Goal: Information Seeking & Learning: Find specific fact

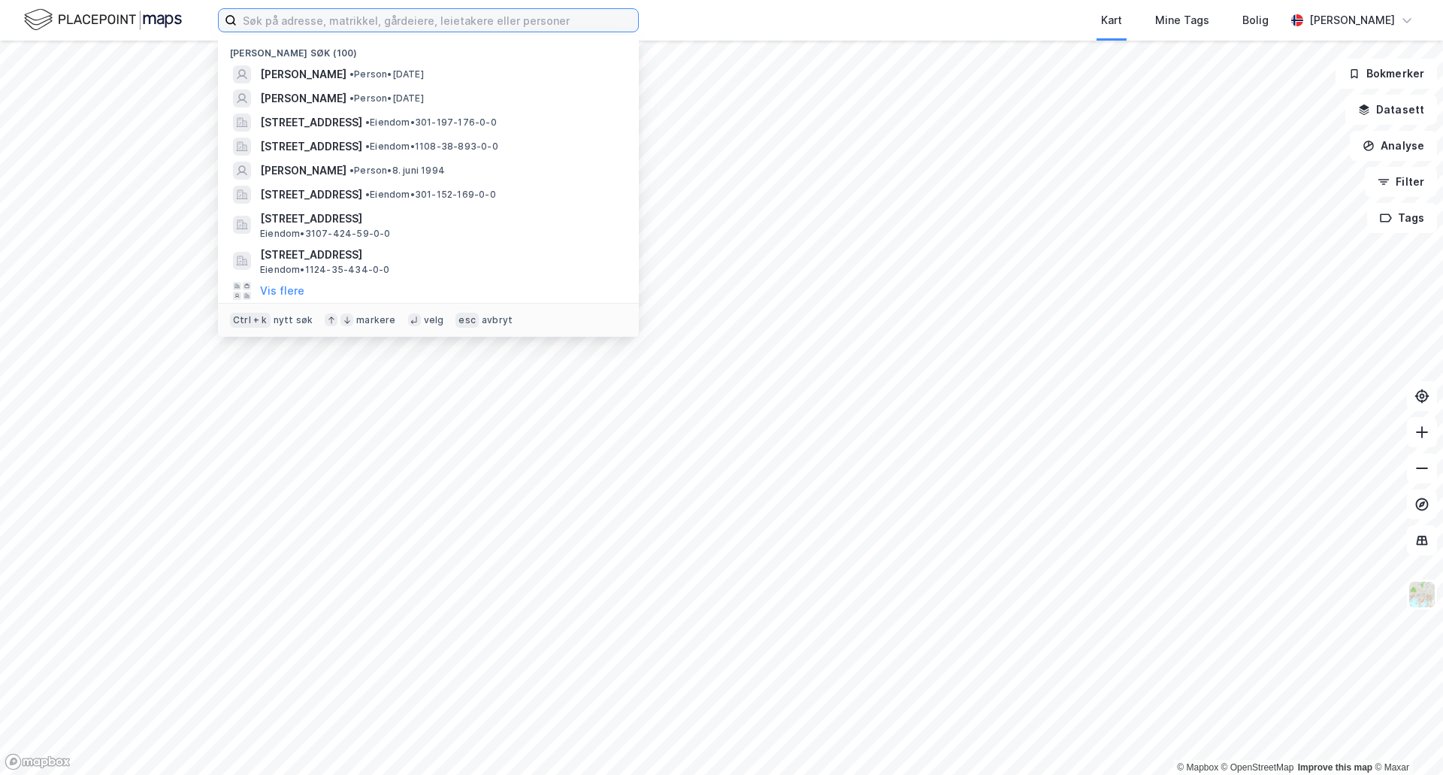
click at [440, 24] on input at bounding box center [437, 20] width 401 height 23
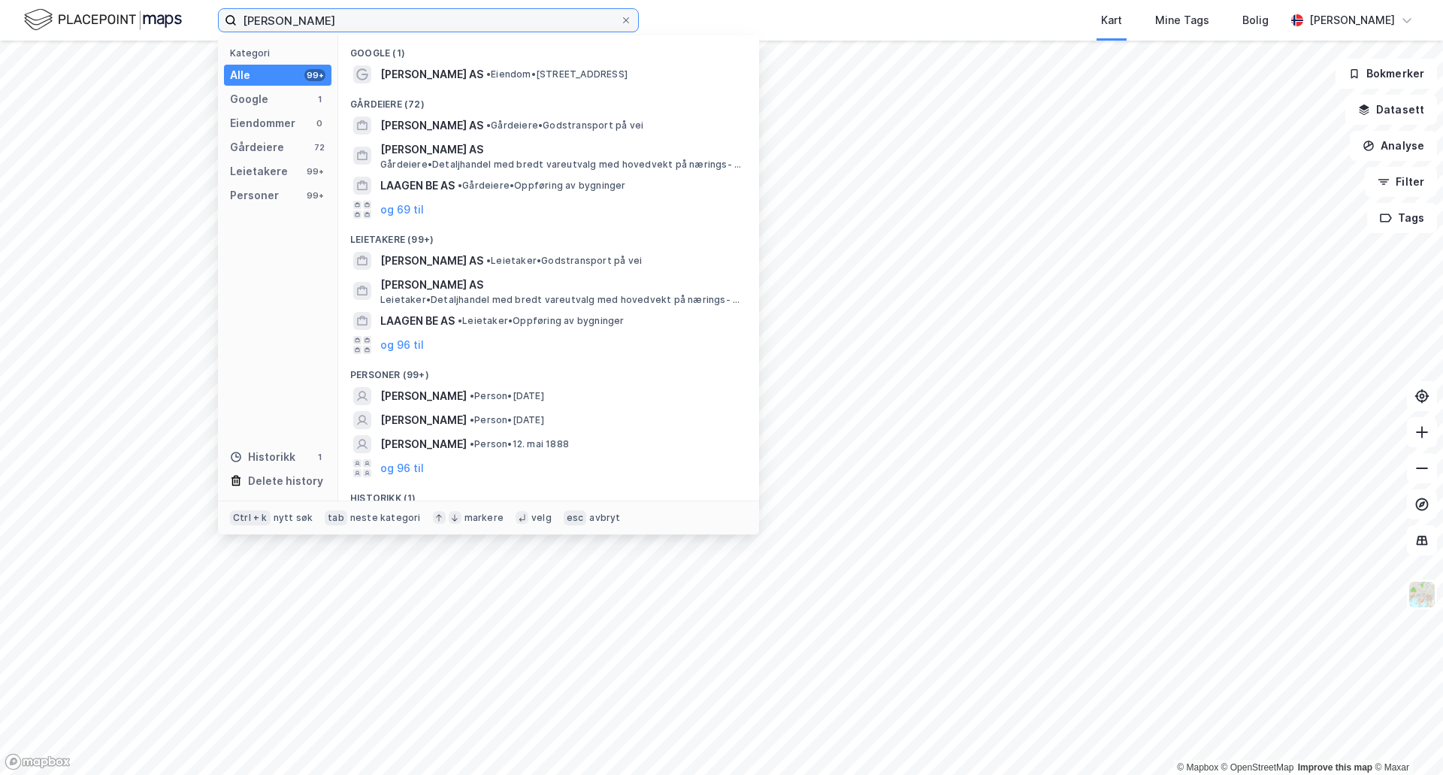
type input "[PERSON_NAME]"
click at [233, 183] on div "Kategori Alle 99+ Google 1 Eiendommer 0 Gårdeiere 72 Leietakere 99+ Personer 99…" at bounding box center [278, 267] width 120 height 465
click at [235, 189] on div "Personer" at bounding box center [254, 195] width 49 height 18
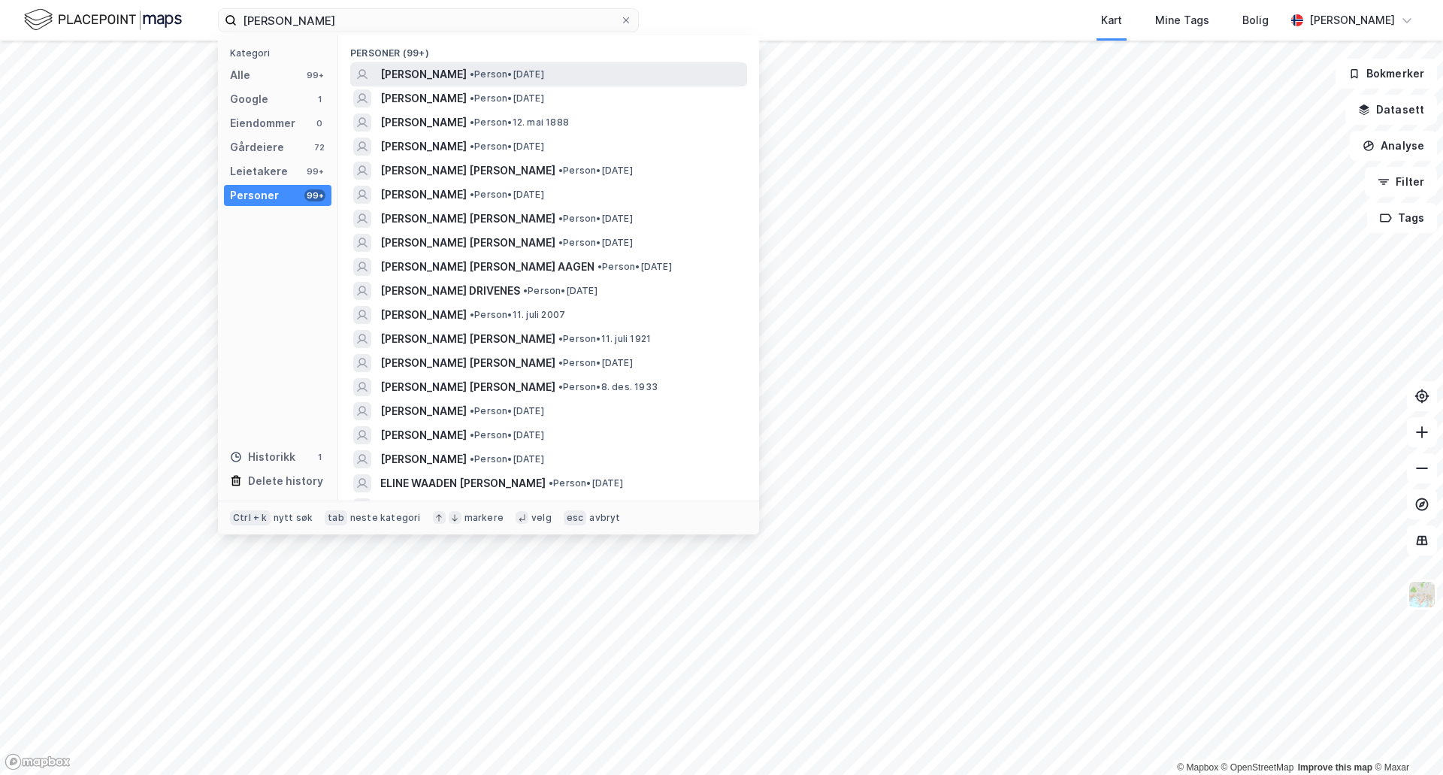
click at [420, 75] on span "[PERSON_NAME]" at bounding box center [423, 74] width 86 height 18
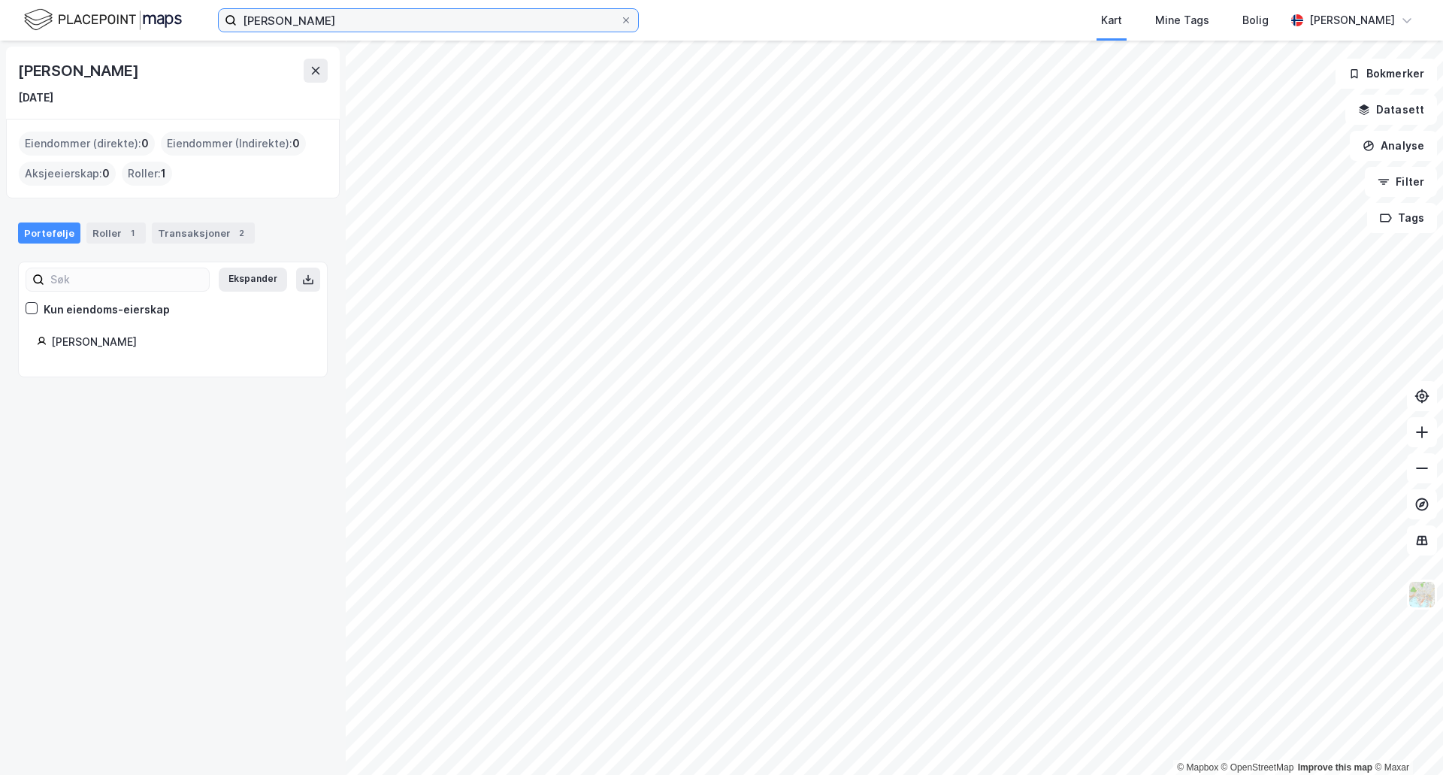
click at [323, 23] on input "[PERSON_NAME]" at bounding box center [428, 20] width 383 height 23
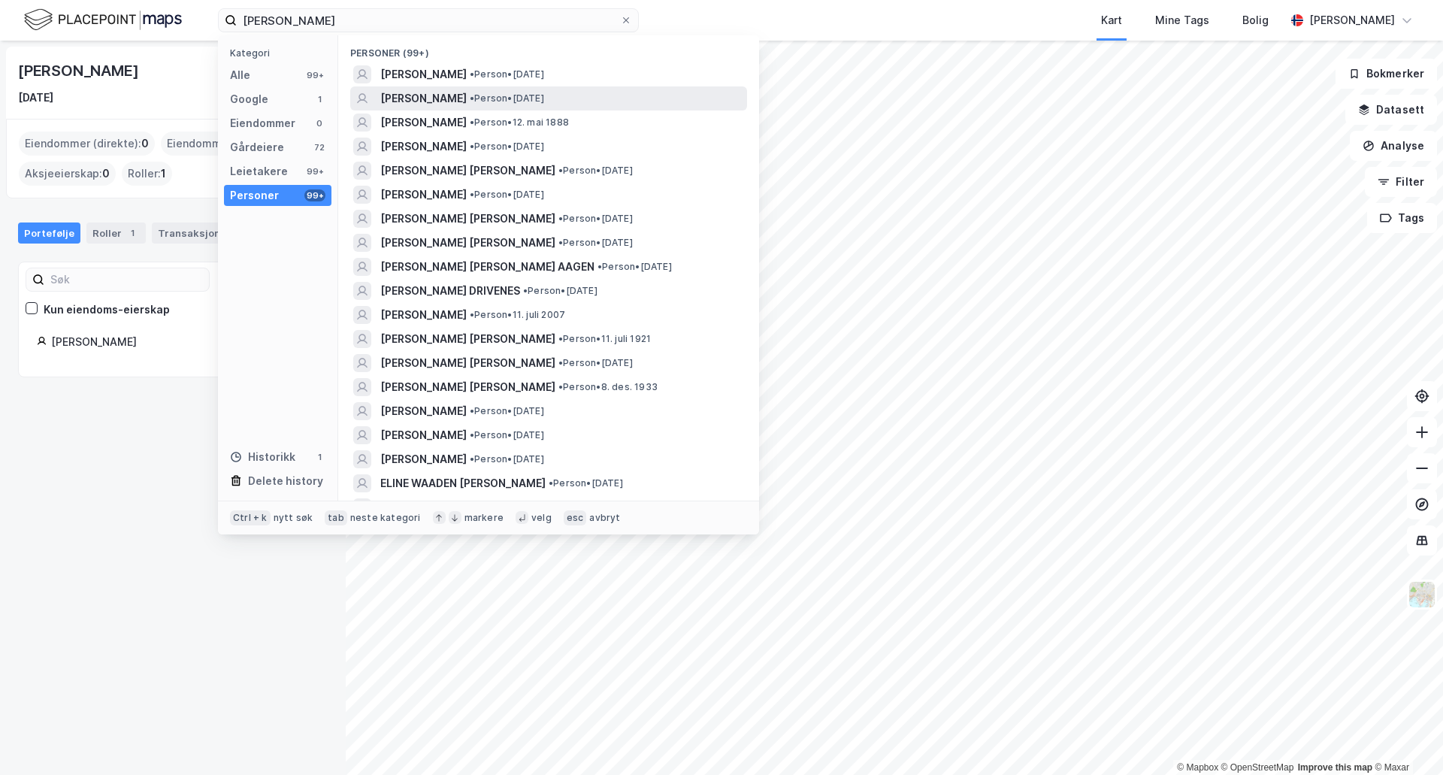
click at [397, 89] on span "[PERSON_NAME]" at bounding box center [423, 98] width 86 height 18
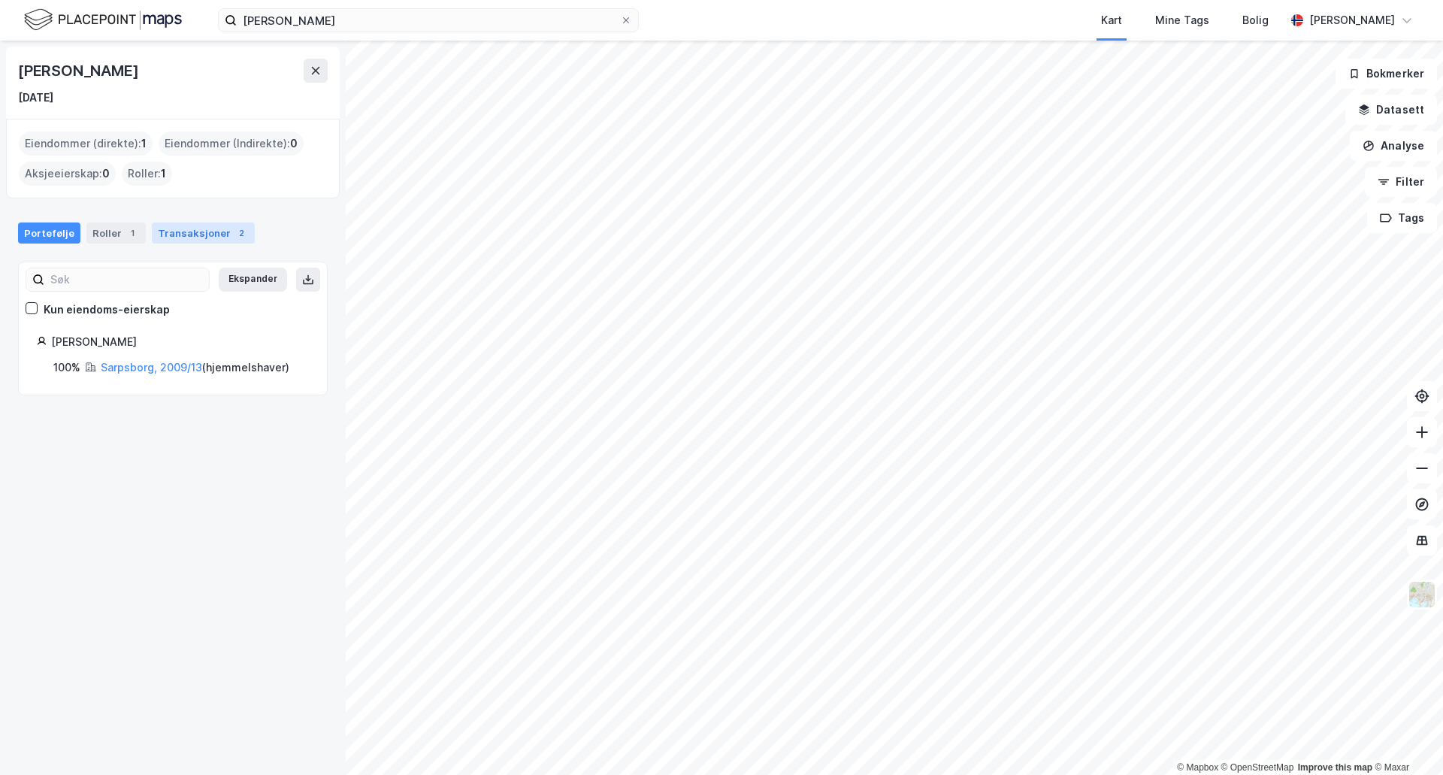
click at [166, 233] on div "Transaksjoner 2" at bounding box center [203, 232] width 103 height 21
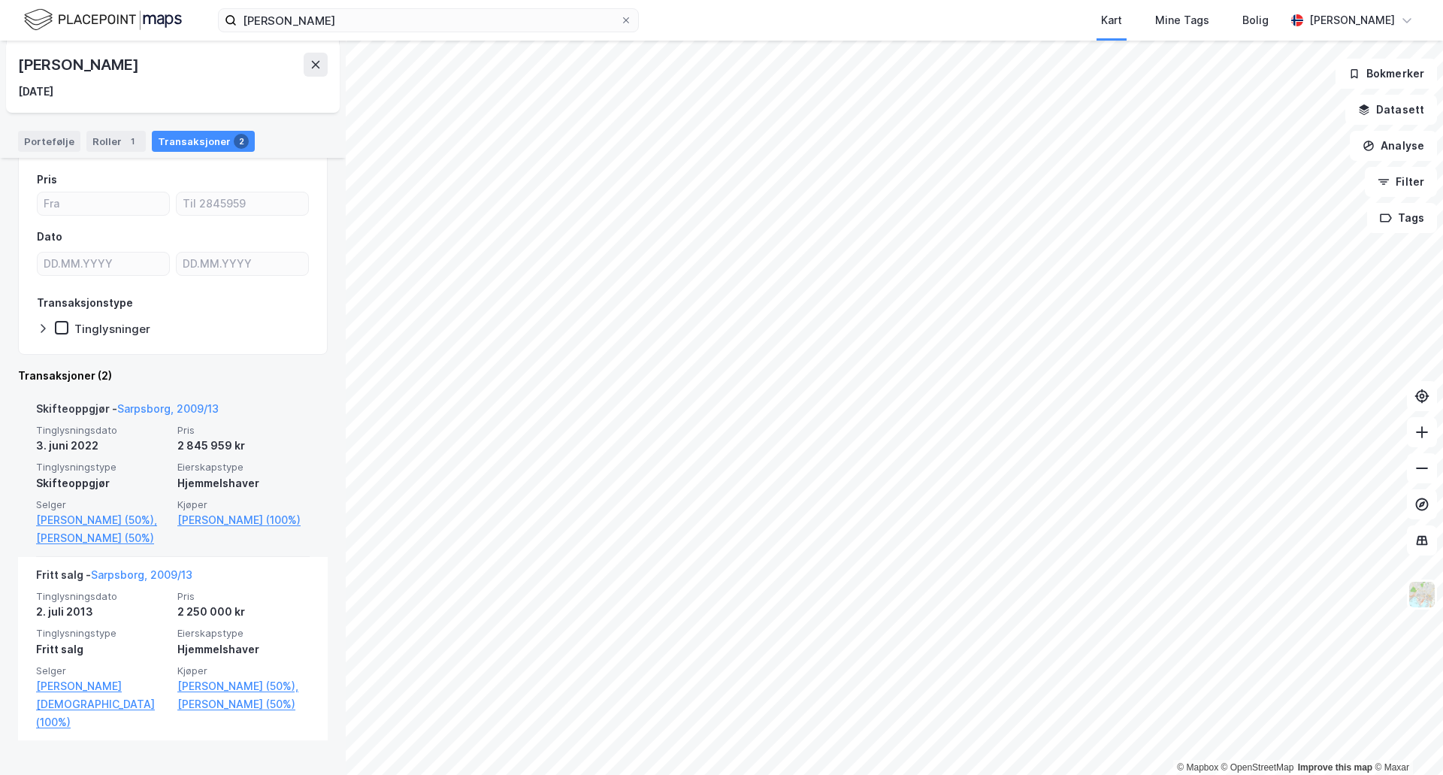
scroll to position [111, 0]
